Goal: Task Accomplishment & Management: Manage account settings

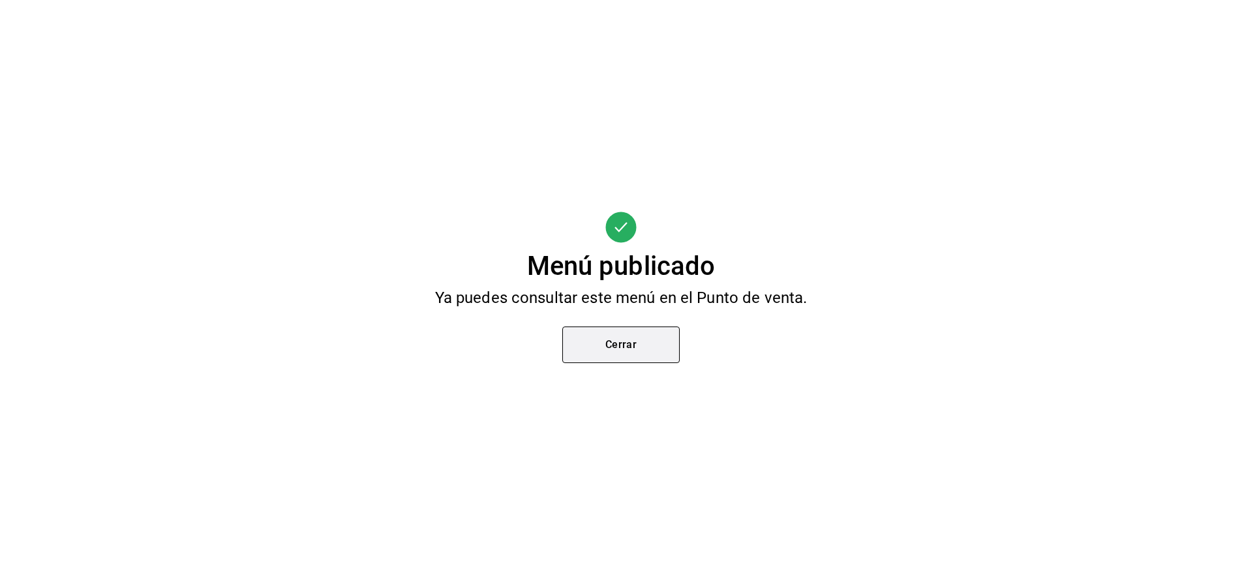
click at [628, 356] on button "Cerrar" at bounding box center [621, 344] width 117 height 37
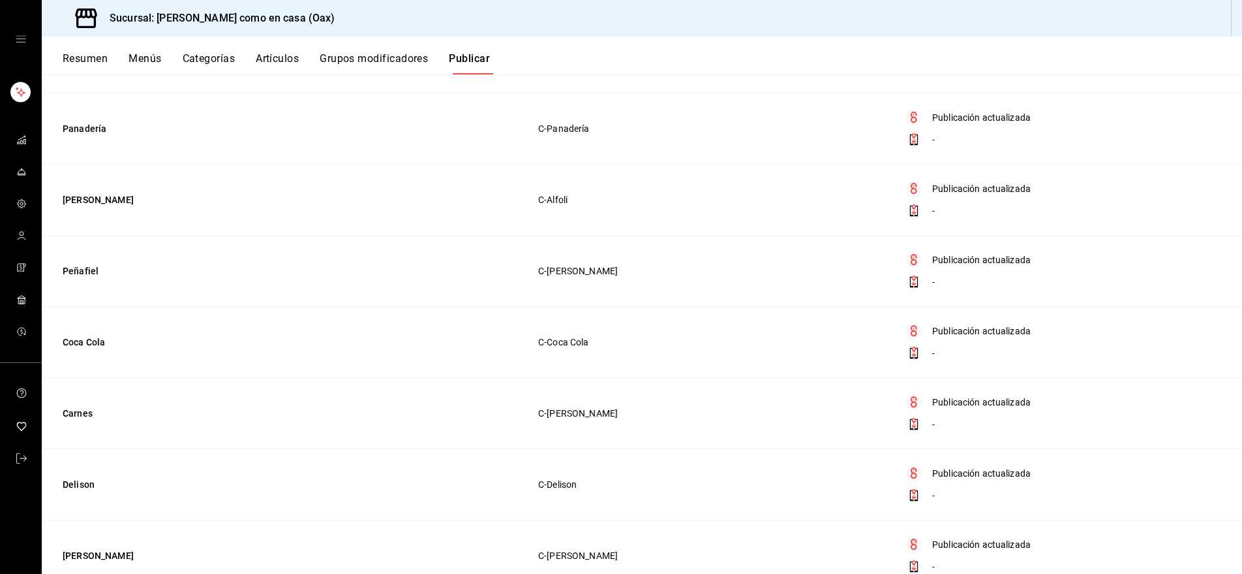
scroll to position [401, 0]
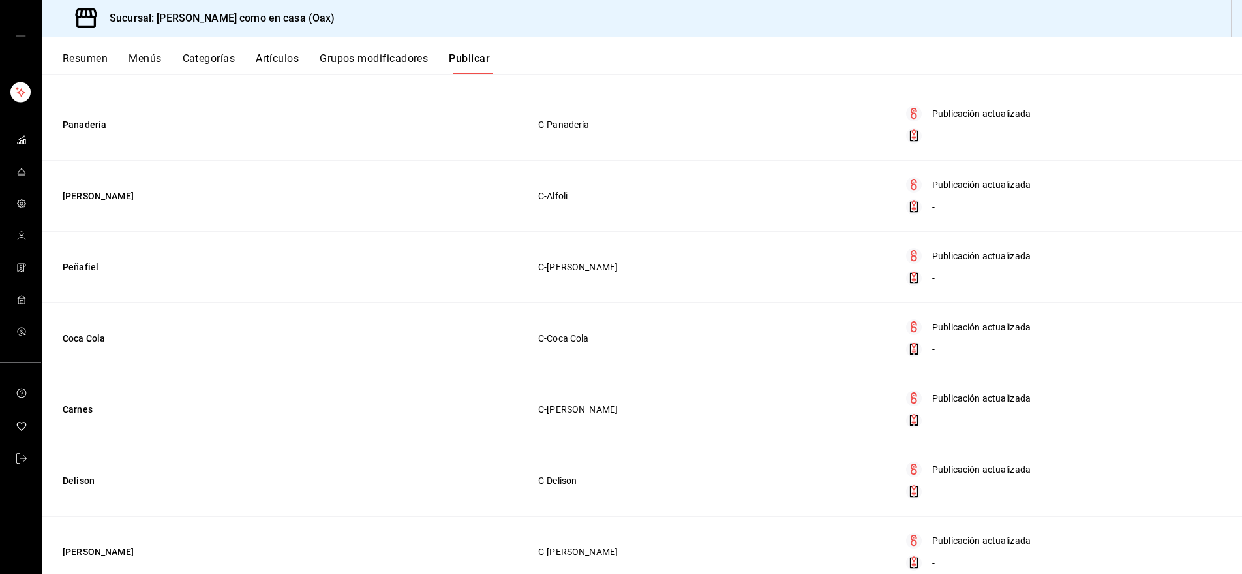
click at [144, 58] on button "Menús" at bounding box center [145, 63] width 33 height 22
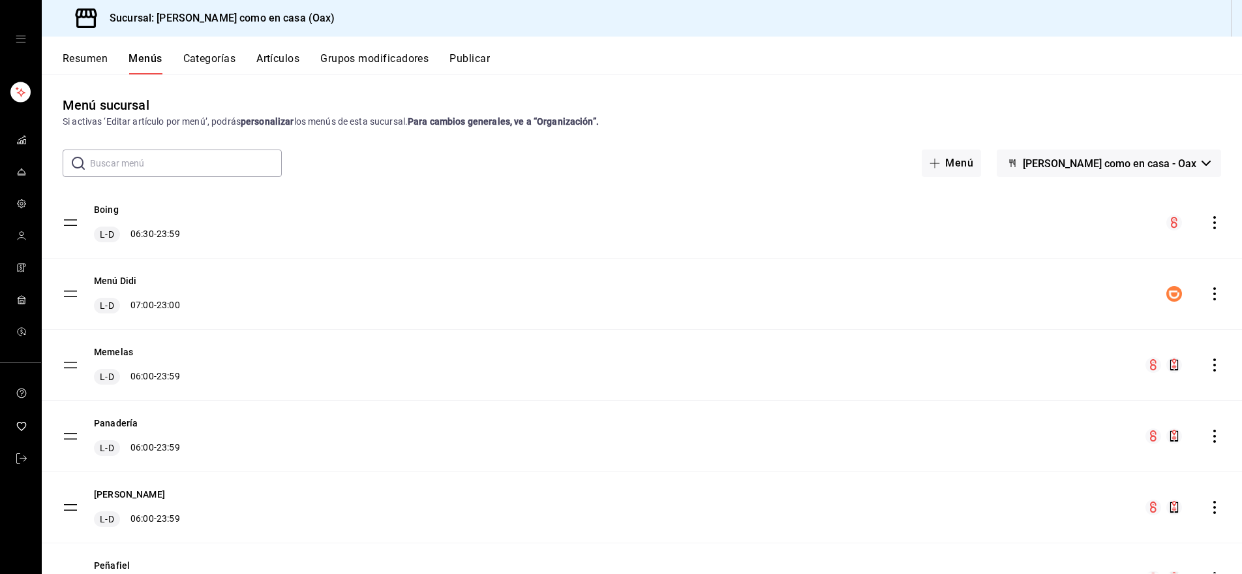
click at [97, 57] on button "Resumen" at bounding box center [85, 63] width 45 height 22
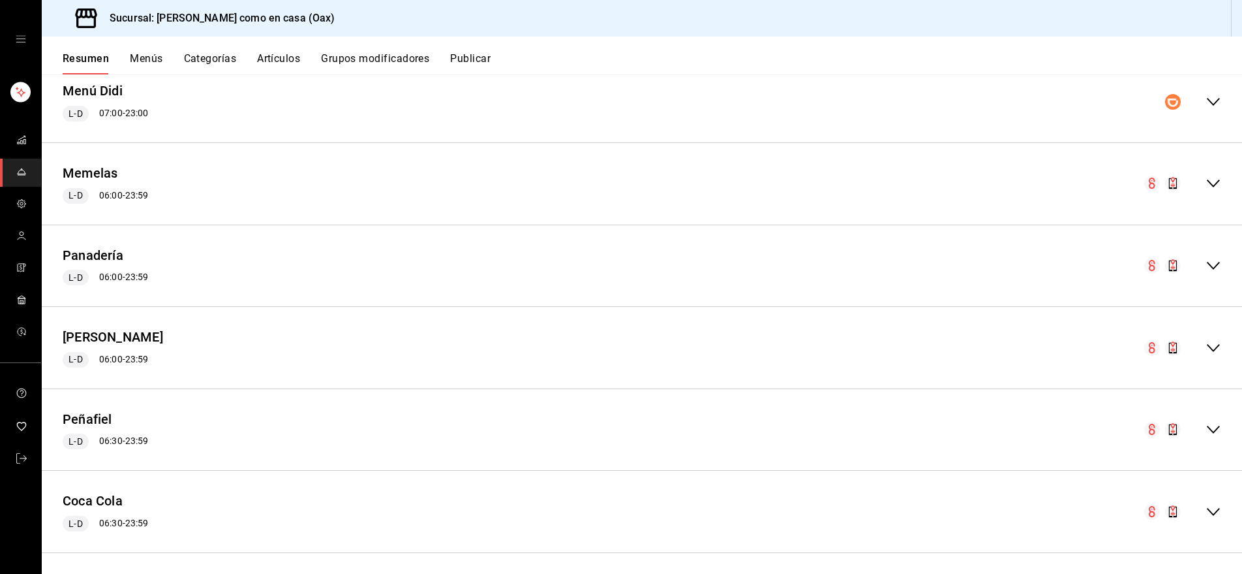
scroll to position [596, 0]
click at [1214, 339] on icon "collapse-menu-row" at bounding box center [1214, 347] width 16 height 16
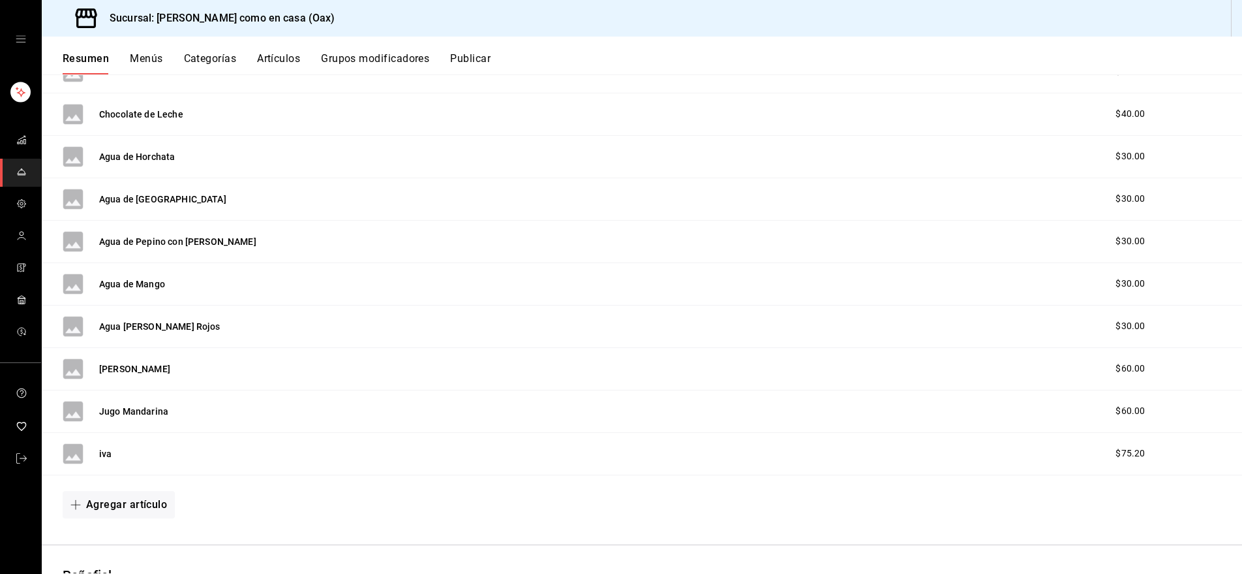
scroll to position [1083, 0]
click at [101, 450] on button "iva" at bounding box center [105, 452] width 12 height 13
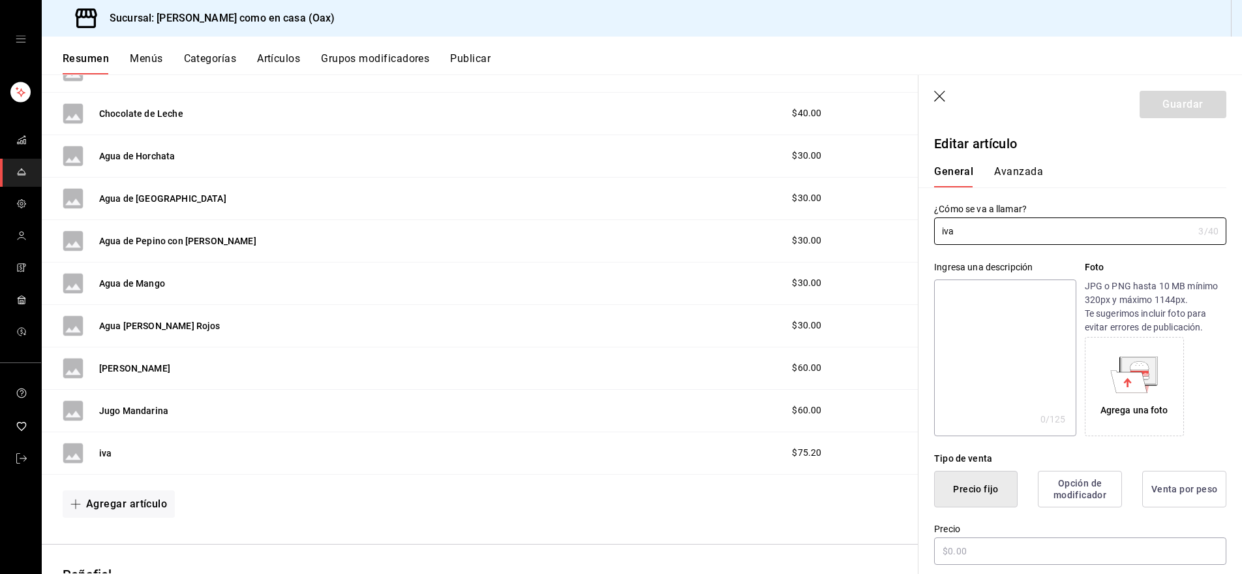
type input "$75.20"
click at [935, 90] on header "Guardar" at bounding box center [1081, 102] width 324 height 54
click at [942, 96] on icon "button" at bounding box center [940, 97] width 13 height 13
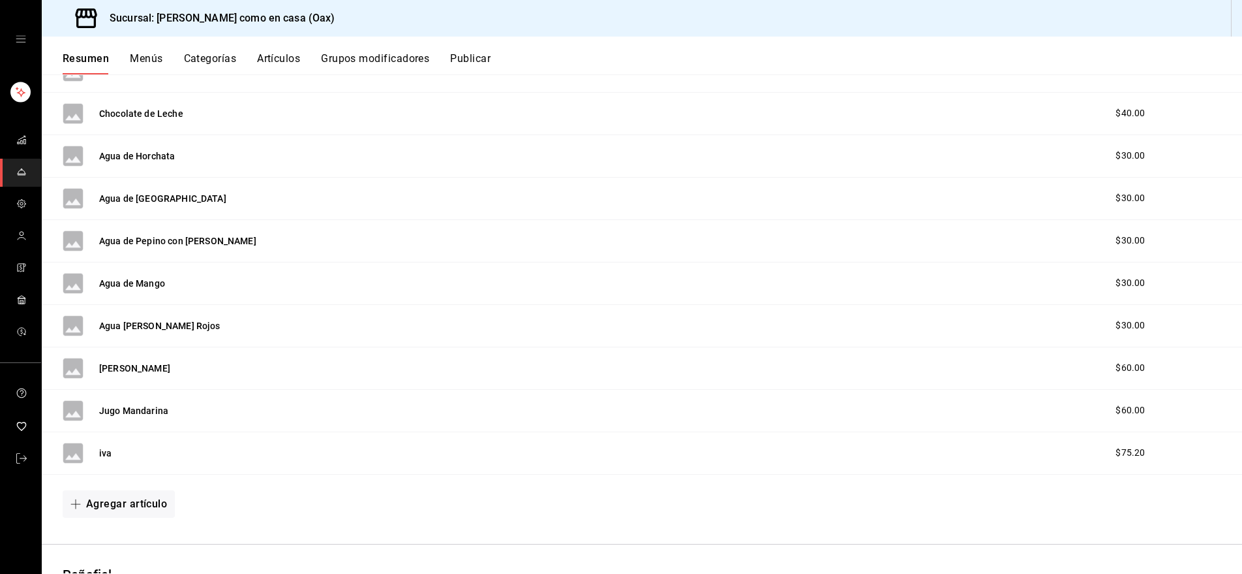
click at [283, 57] on button "Artículos" at bounding box center [278, 63] width 43 height 22
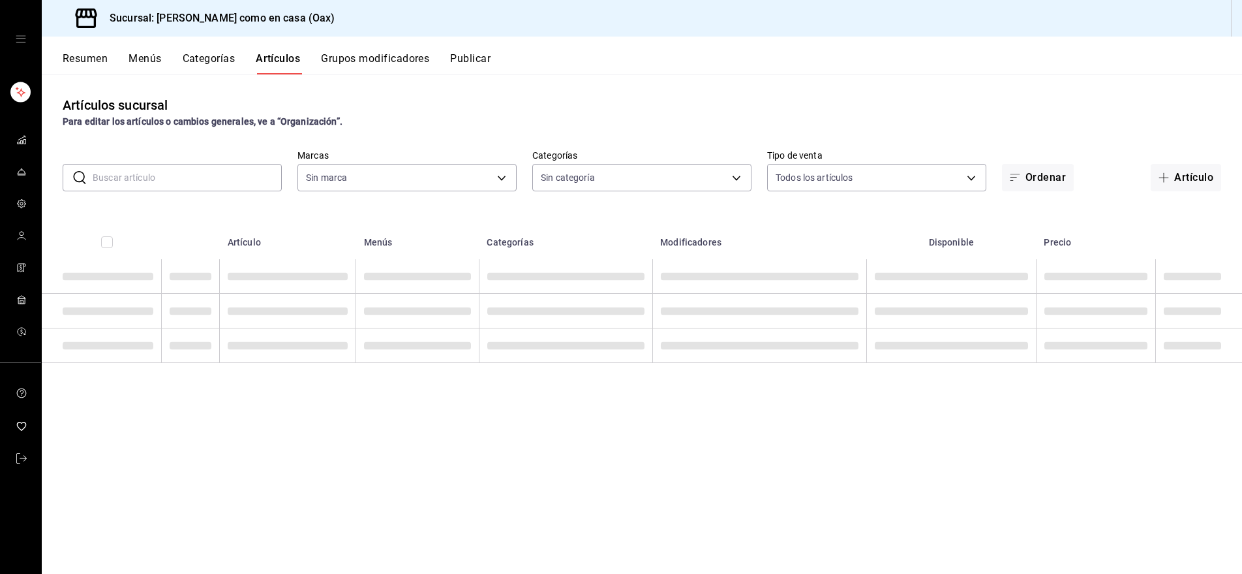
type input "4853594b-c975-46ce-a645-26357371e96b"
type input "8731643c-89cf-49e1-8691-246e764f8e62,7e969304-af81-4629-ba47-41e64e1a44ce,7c70c…"
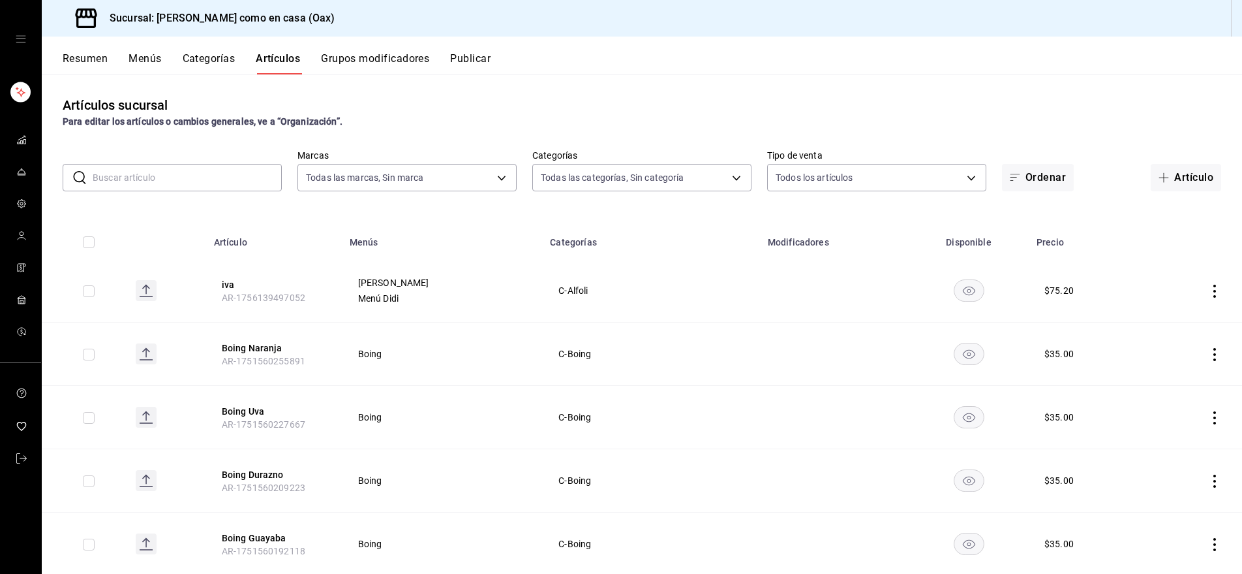
click at [1216, 288] on icon "actions" at bounding box center [1215, 291] width 13 height 13
click at [1171, 375] on span "Eliminar" at bounding box center [1175, 374] width 33 height 10
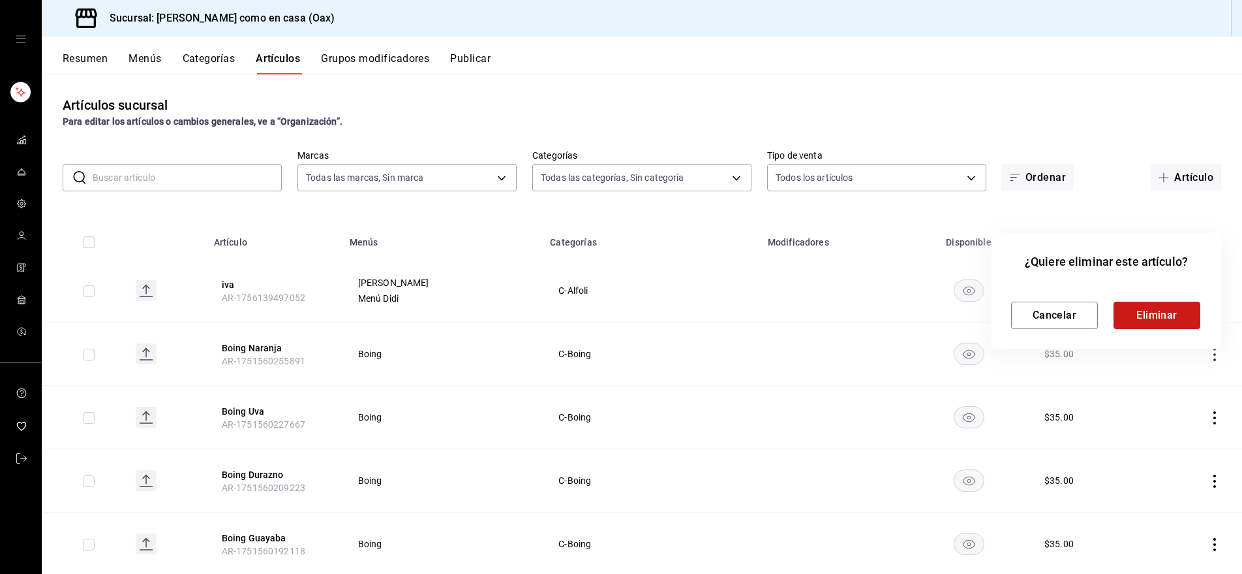
click at [1160, 307] on button "Eliminar" at bounding box center [1157, 314] width 87 height 27
click at [1156, 315] on div "Cancelar Eliminar" at bounding box center [1106, 314] width 191 height 27
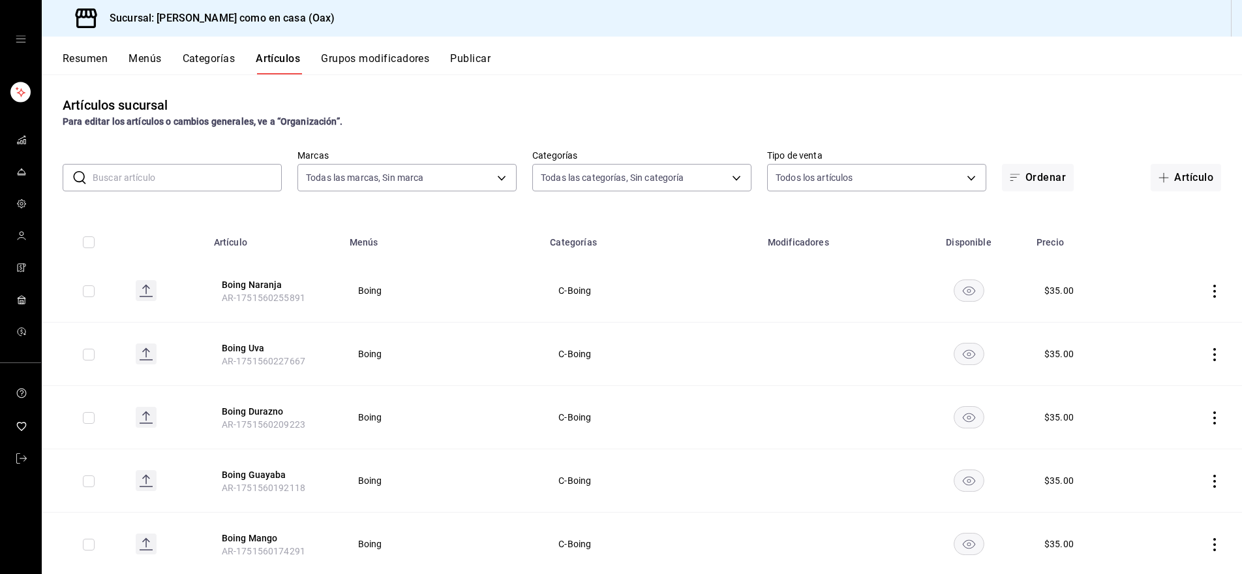
click at [84, 59] on button "Resumen" at bounding box center [85, 63] width 45 height 22
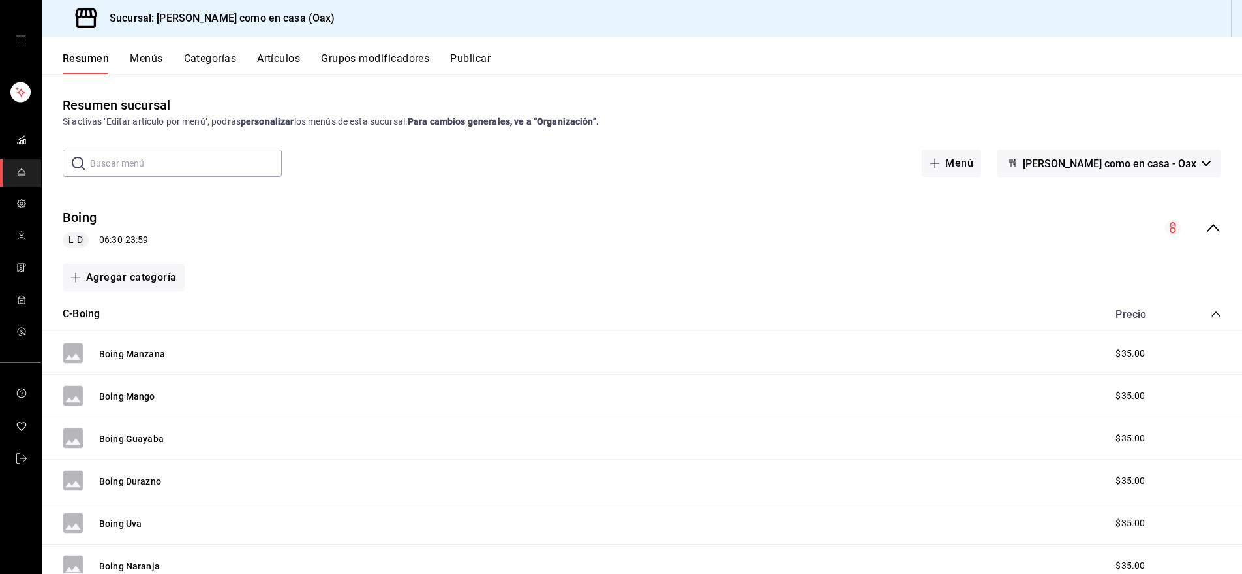
click at [22, 33] on div "mailbox folders" at bounding box center [20, 39] width 41 height 78
click at [21, 39] on icon "open drawer" at bounding box center [21, 39] width 10 height 7
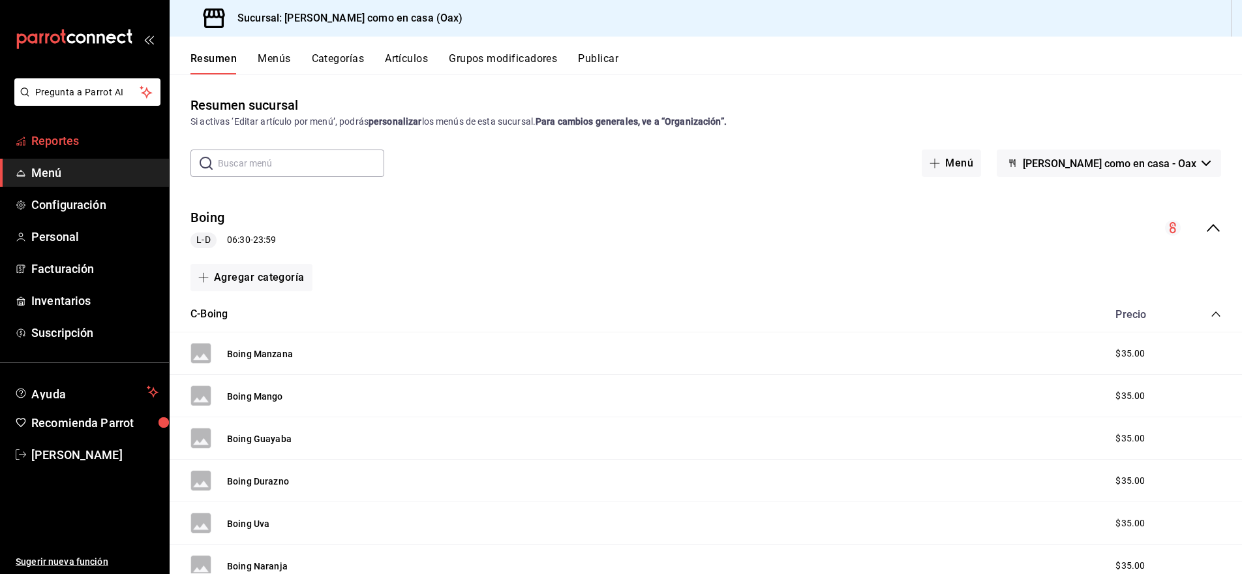
click at [69, 142] on span "Reportes" at bounding box center [94, 141] width 127 height 18
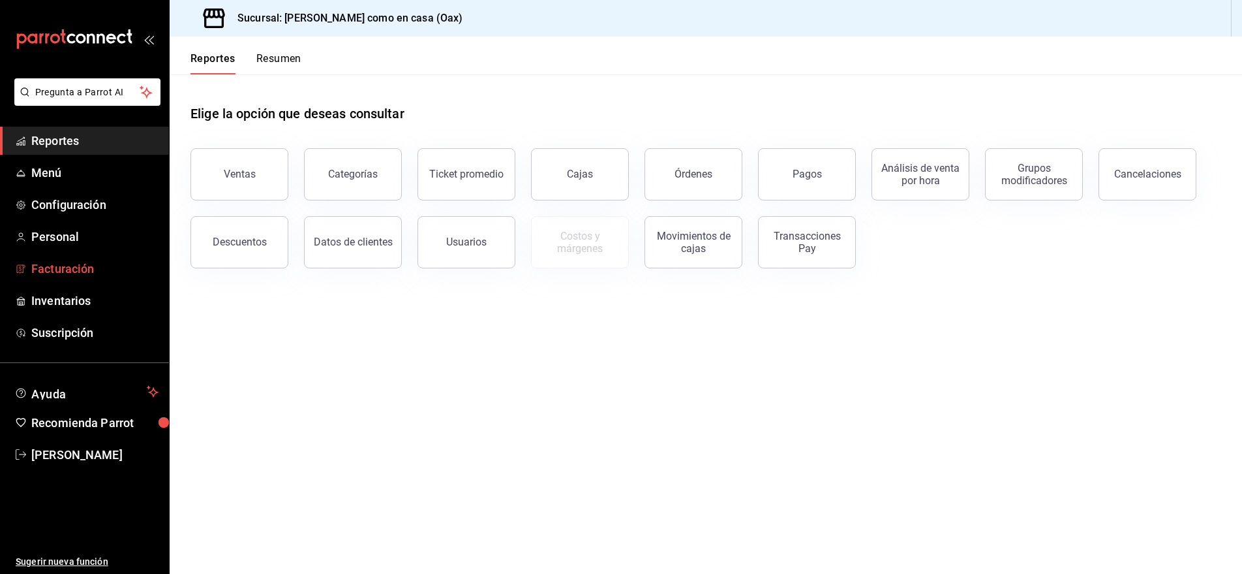
click at [69, 267] on span "Facturación" at bounding box center [94, 269] width 127 height 18
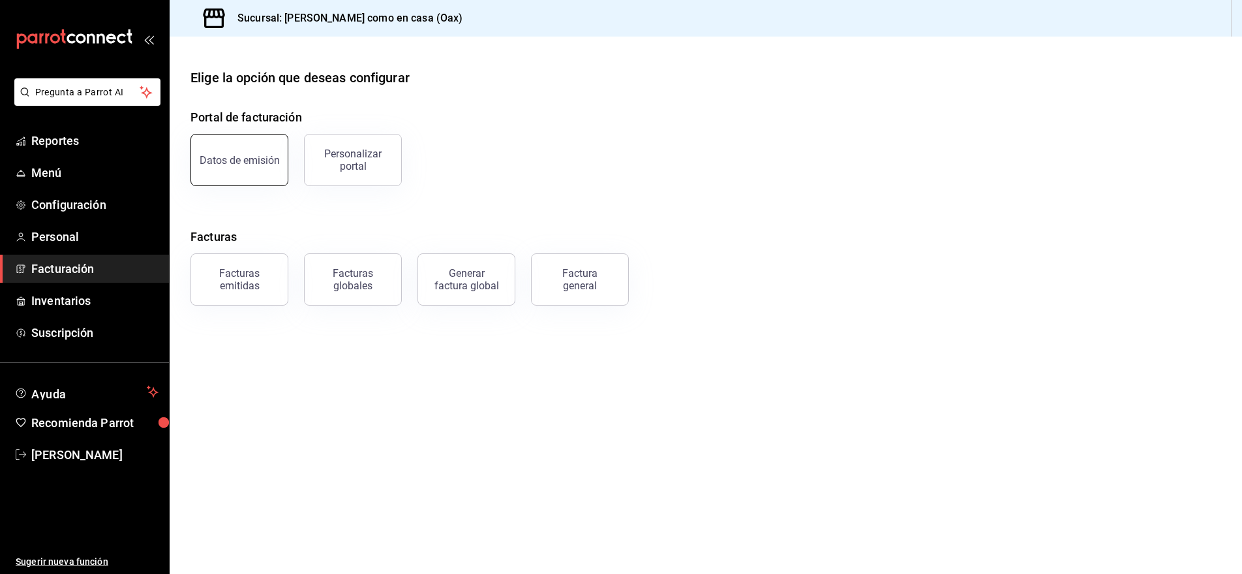
click at [276, 153] on button "Datos de emisión" at bounding box center [240, 160] width 98 height 52
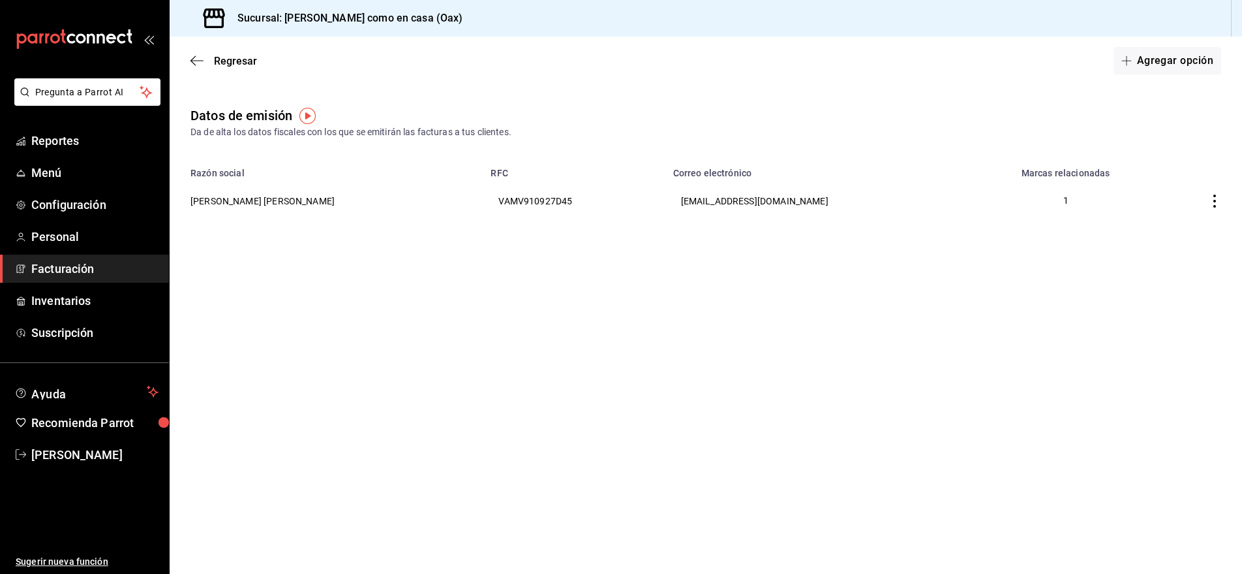
click at [76, 263] on span "Facturación" at bounding box center [94, 269] width 127 height 18
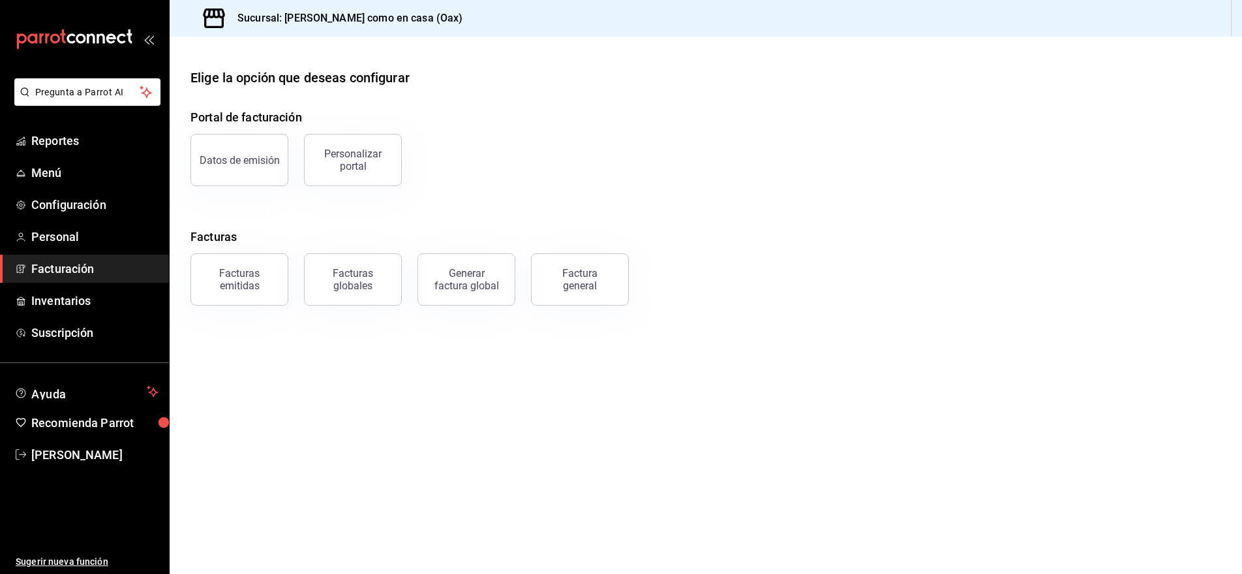
click at [76, 267] on span "Facturación" at bounding box center [94, 269] width 127 height 18
click at [249, 283] on div "Facturas emitidas" at bounding box center [239, 279] width 81 height 25
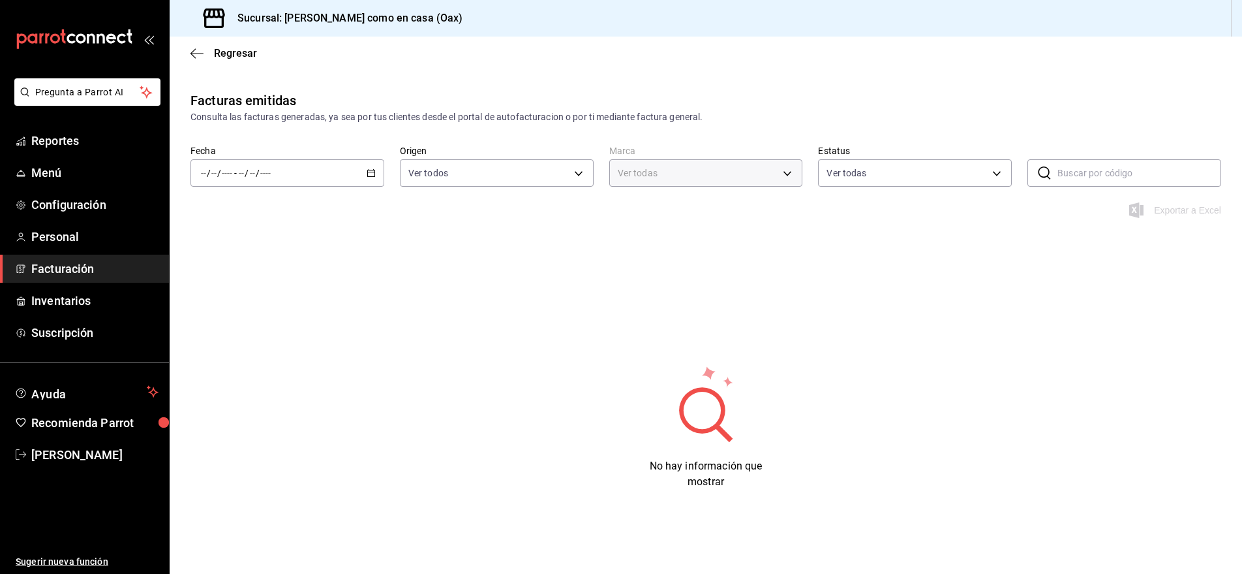
type input "4853594b-c975-46ce-a645-26357371e96b"
click at [367, 171] on \(Stroke\) "button" at bounding box center [371, 173] width 8 height 7
click at [236, 302] on span "Mes actual" at bounding box center [252, 301] width 101 height 14
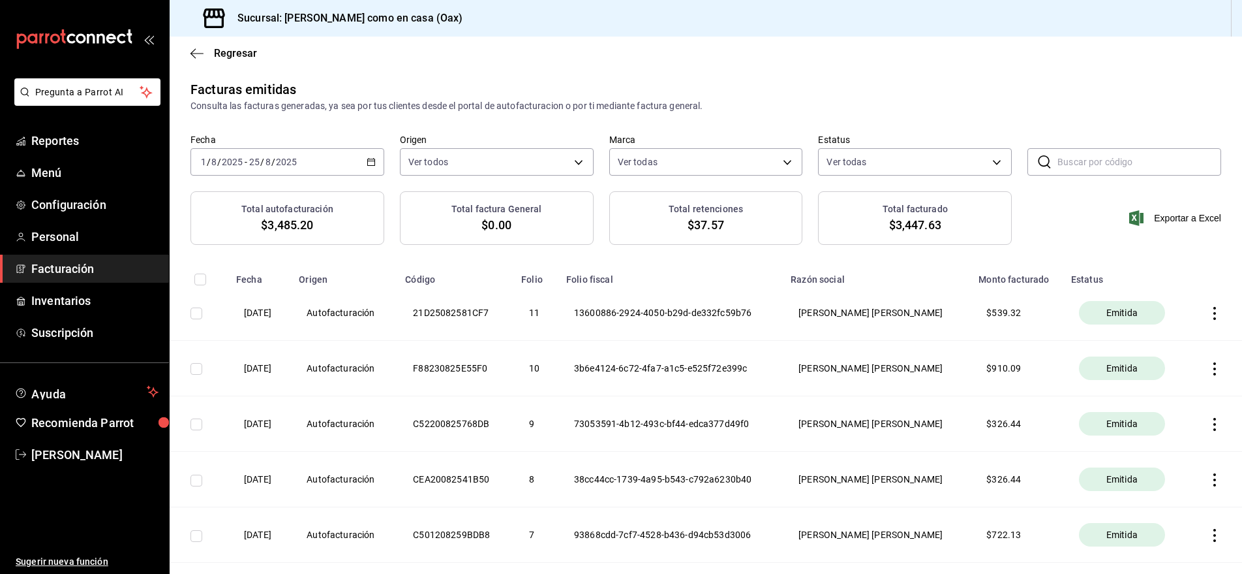
scroll to position [5, 0]
